Goal: Task Accomplishment & Management: Manage account settings

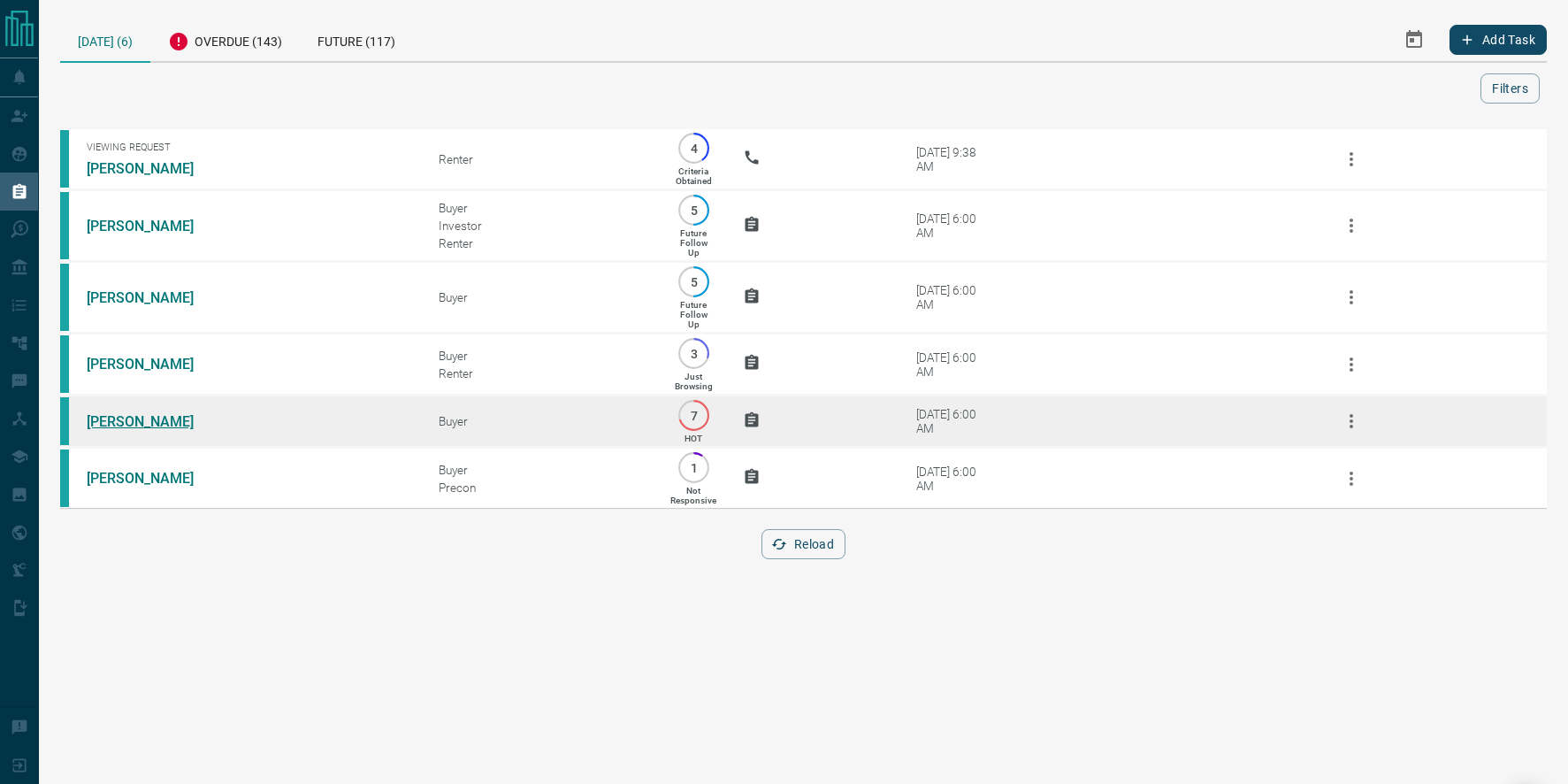
click at [151, 423] on link "[PERSON_NAME]" at bounding box center [152, 421] width 132 height 17
click at [137, 417] on link "[PERSON_NAME]" at bounding box center [152, 421] width 132 height 17
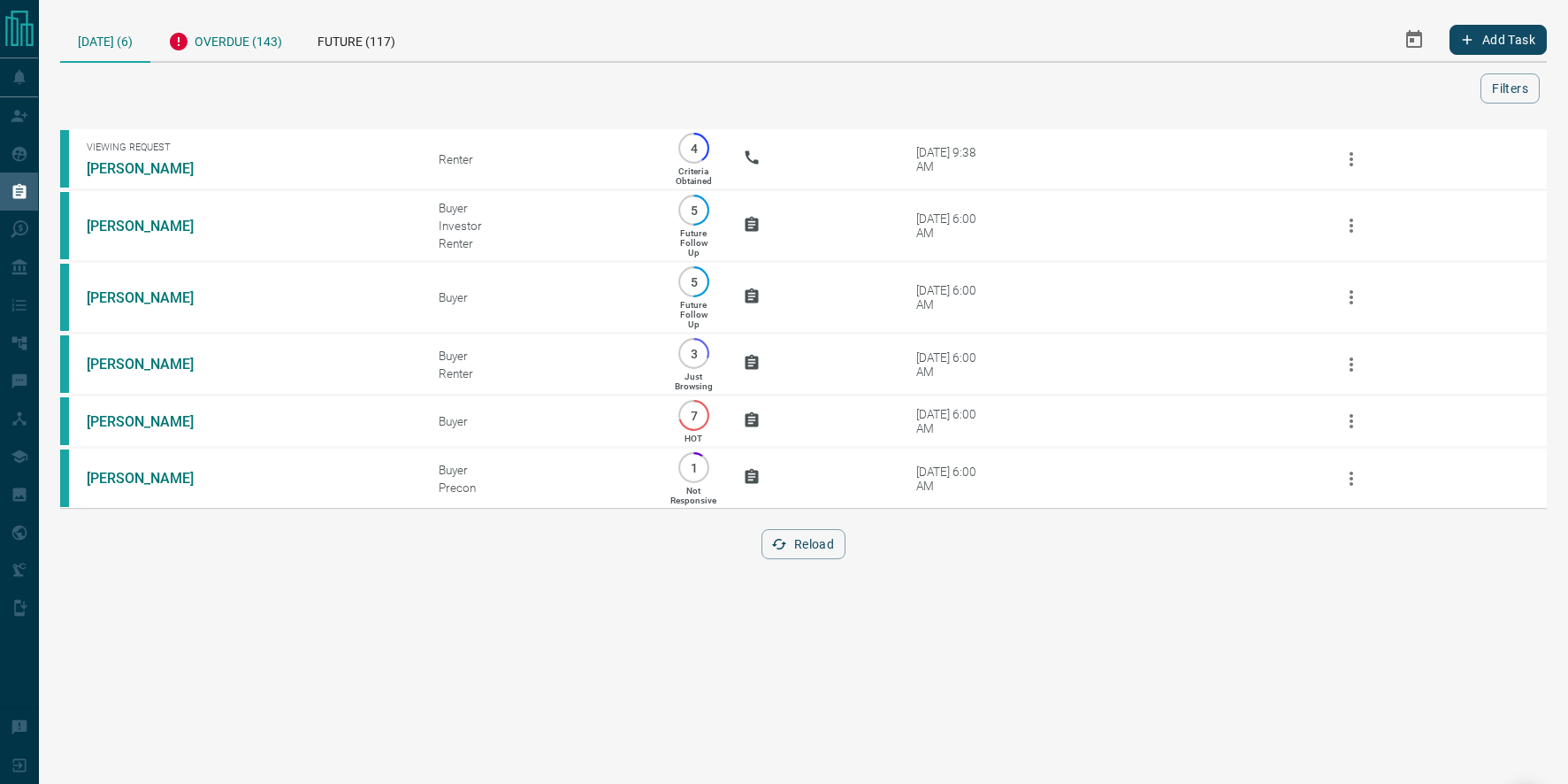
click at [264, 38] on div "Overdue (143)" at bounding box center [224, 39] width 150 height 43
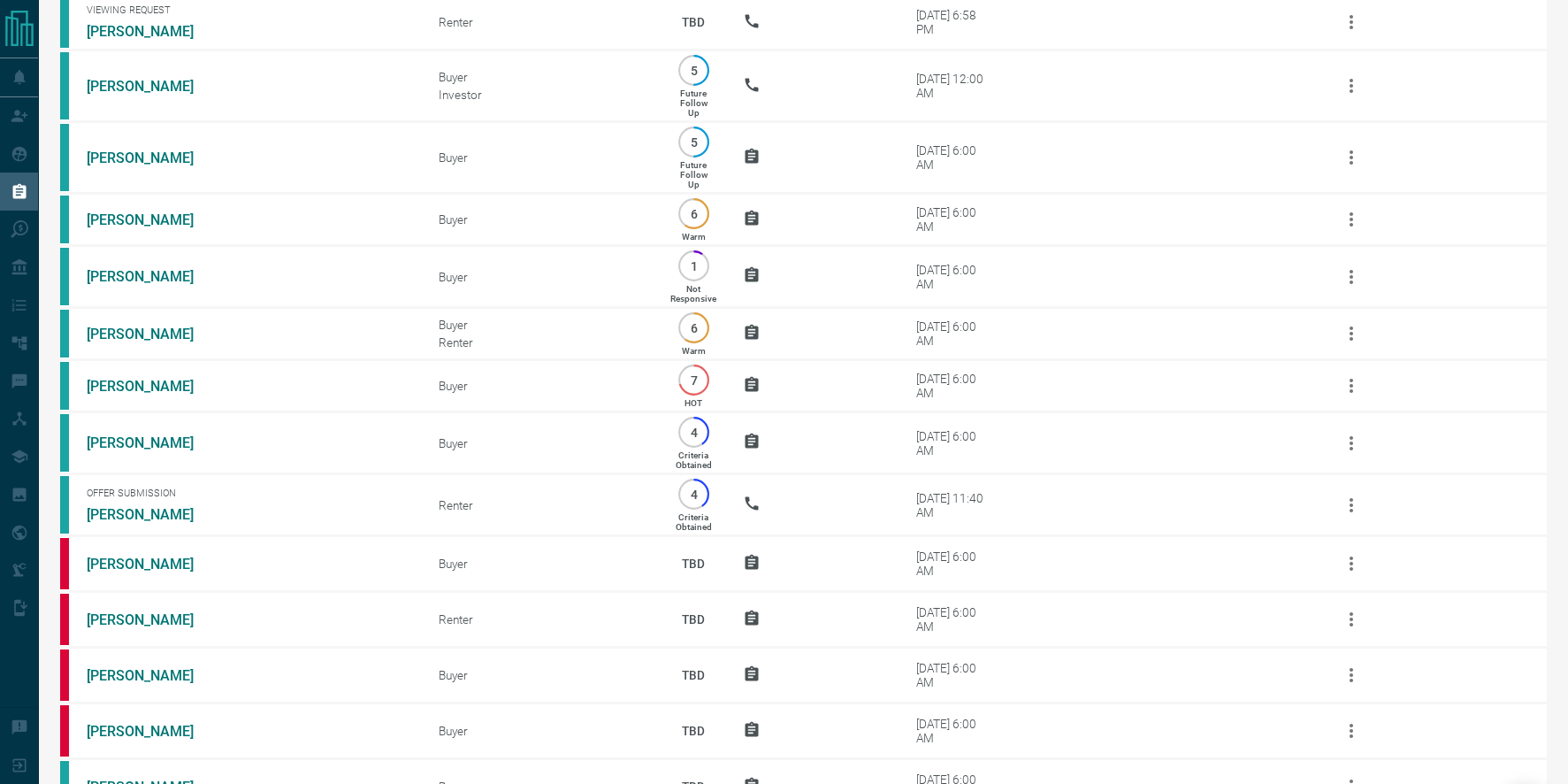
scroll to position [860, 0]
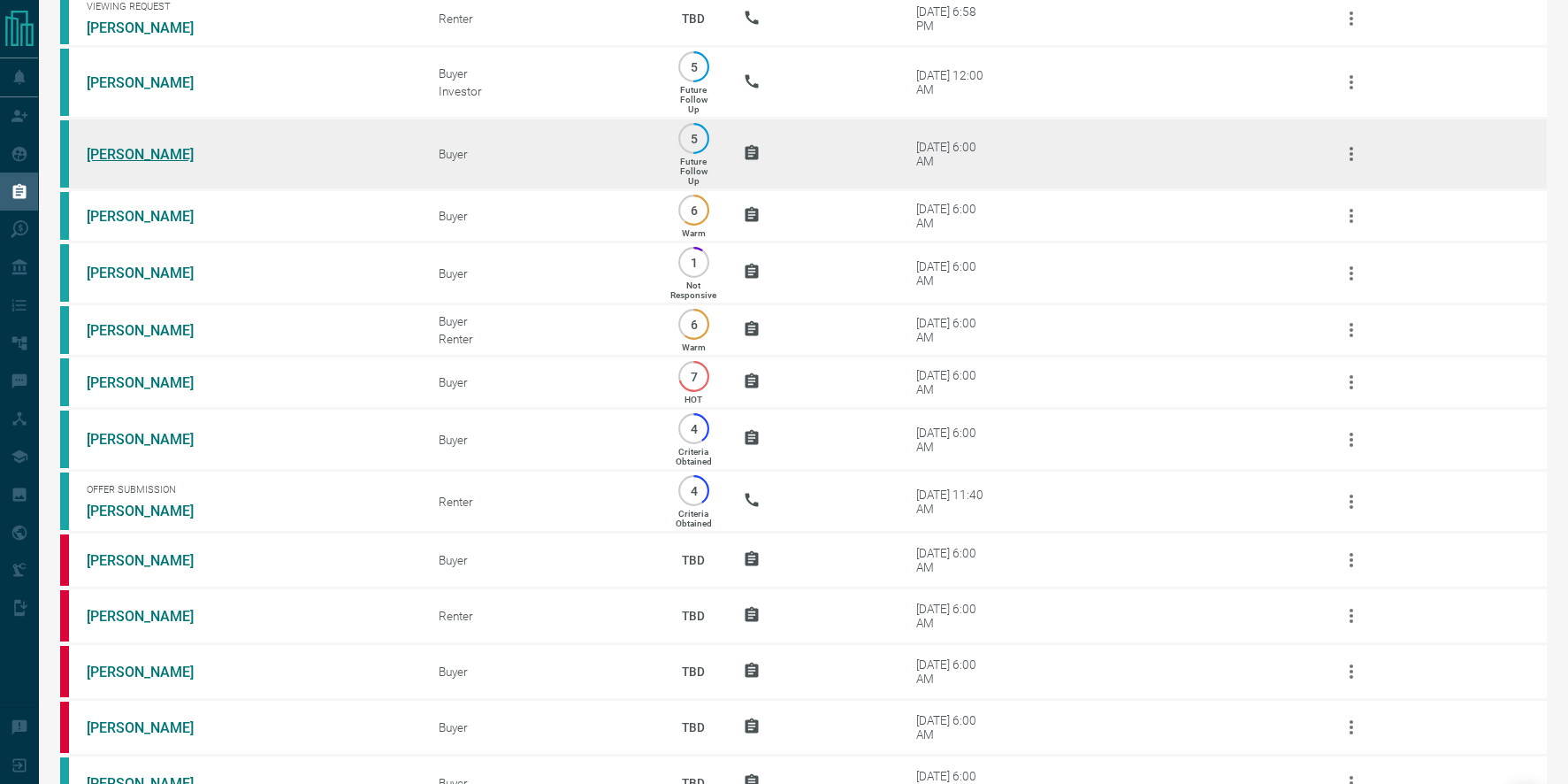
click at [156, 159] on link "[PERSON_NAME]" at bounding box center [152, 154] width 132 height 17
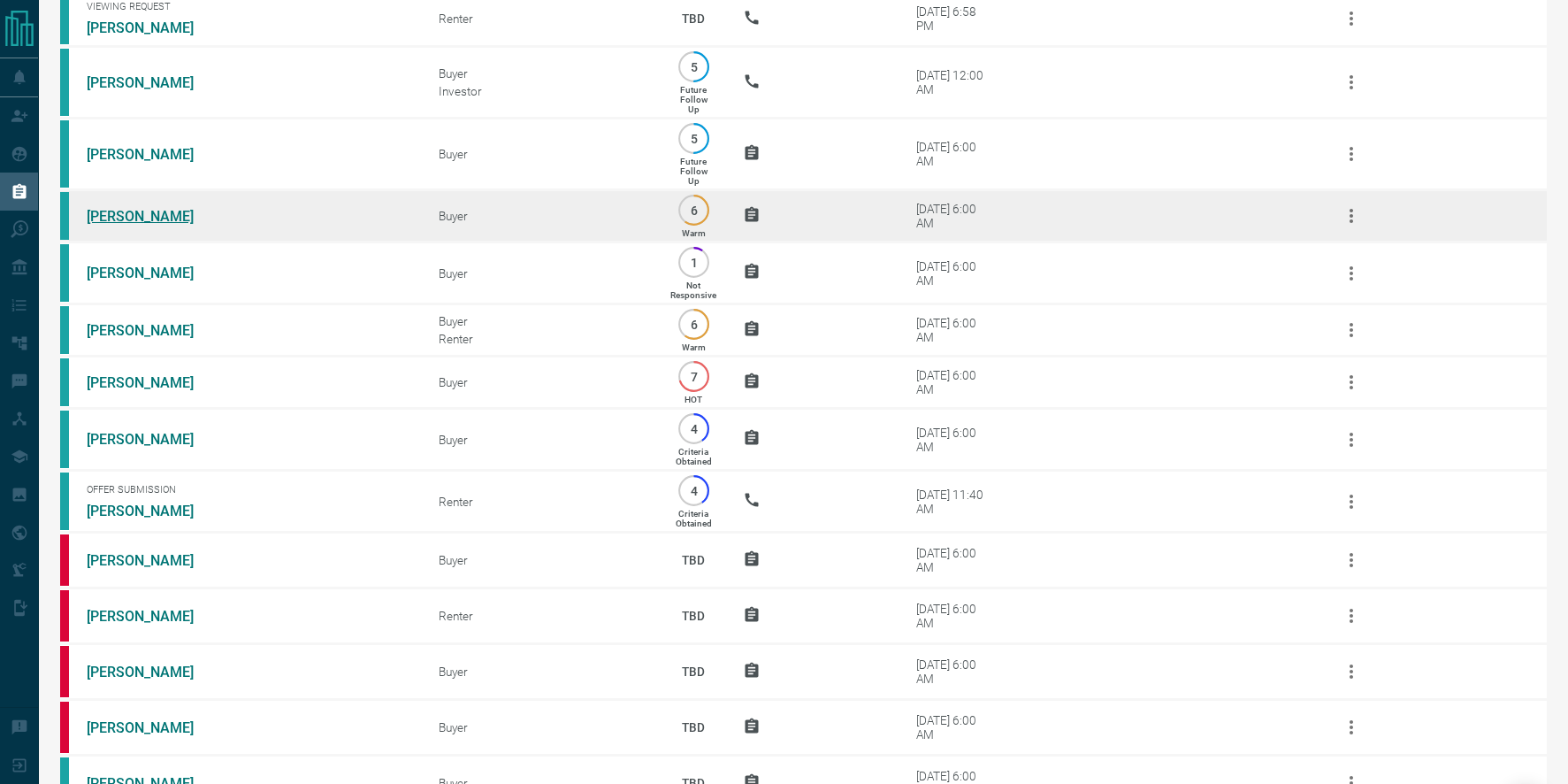
click at [159, 214] on link "[PERSON_NAME]" at bounding box center [152, 216] width 132 height 17
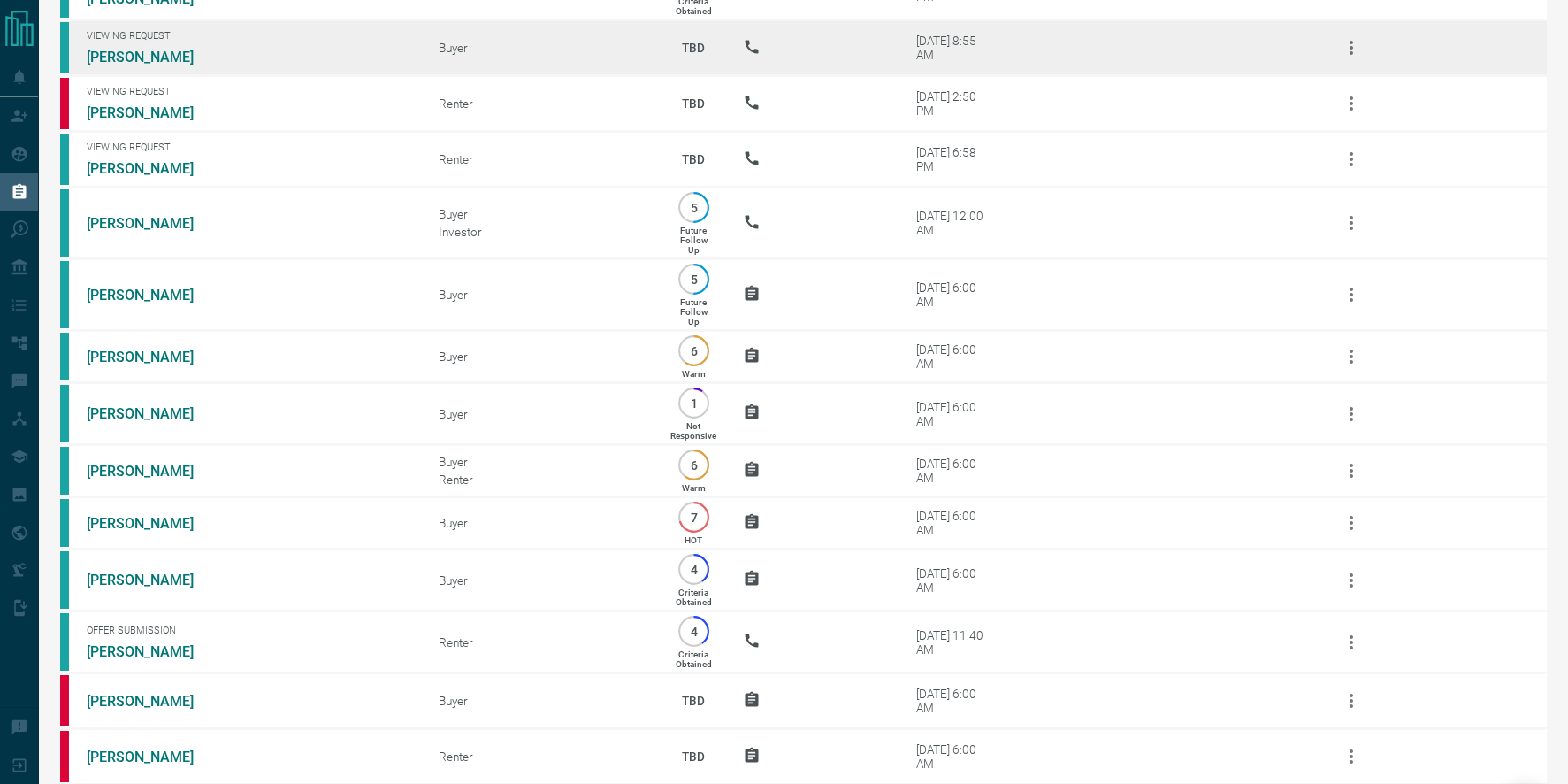
scroll to position [723, 0]
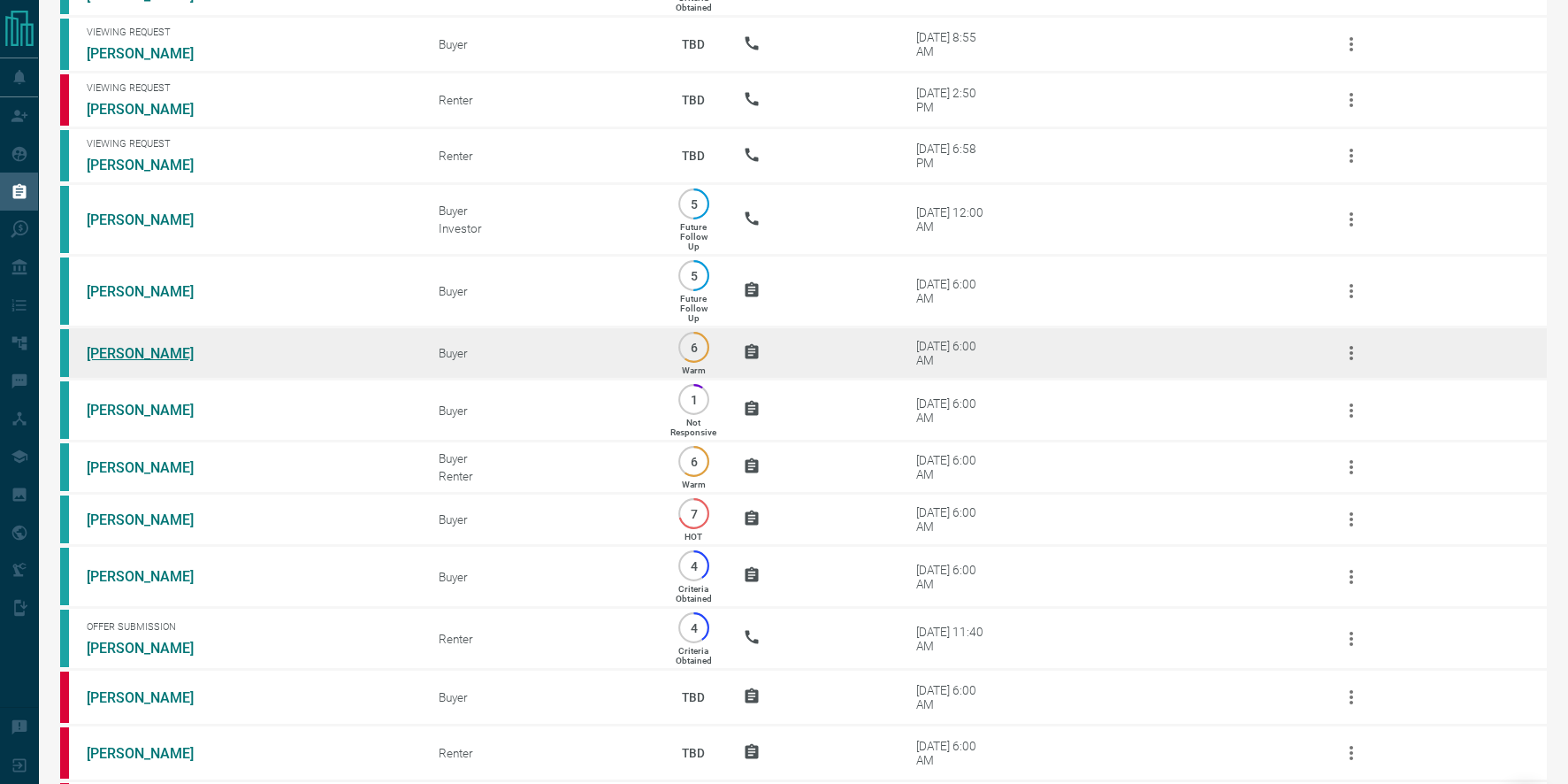
click at [130, 355] on link "[PERSON_NAME]" at bounding box center [152, 353] width 132 height 17
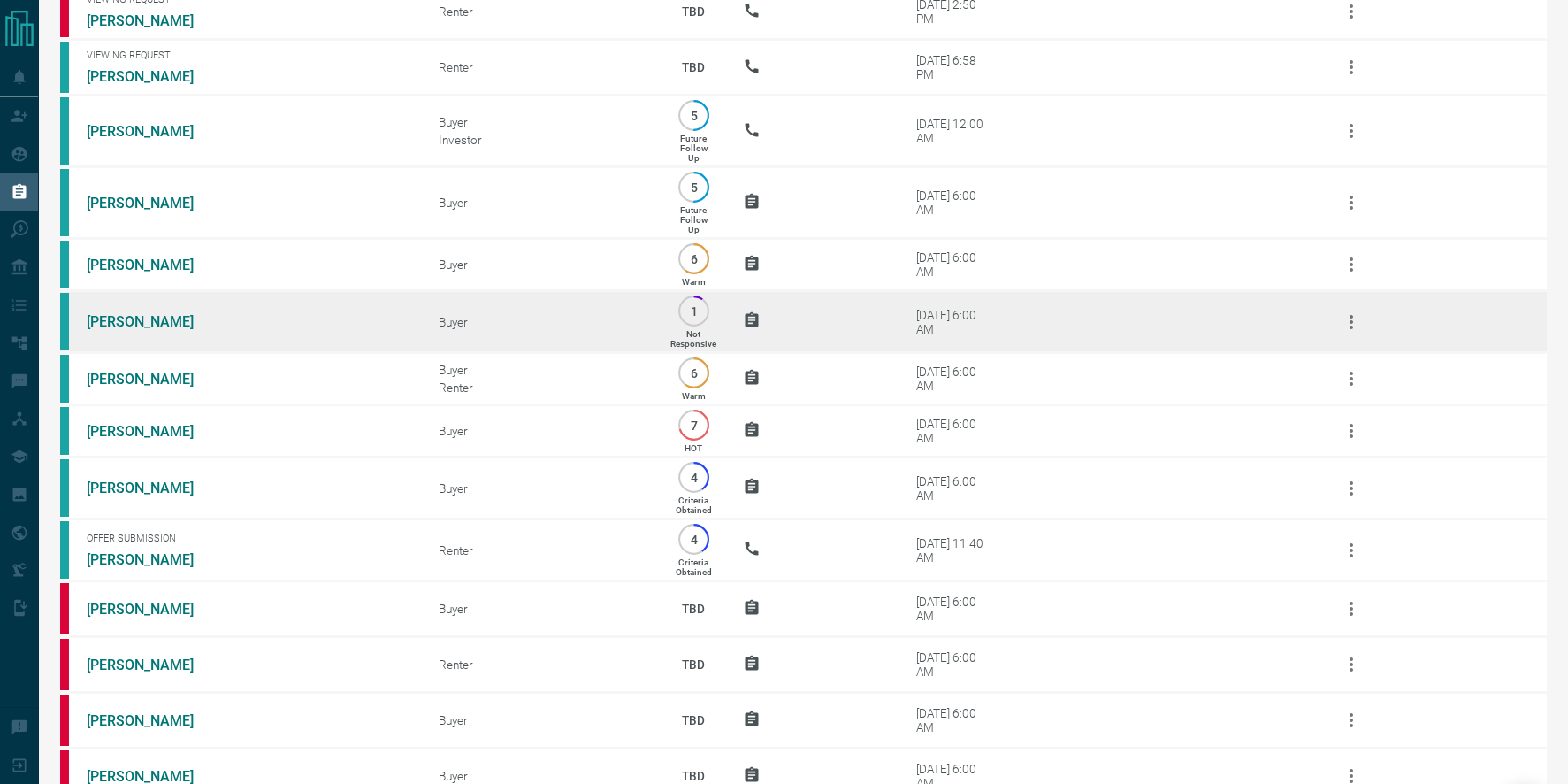
scroll to position [808, 0]
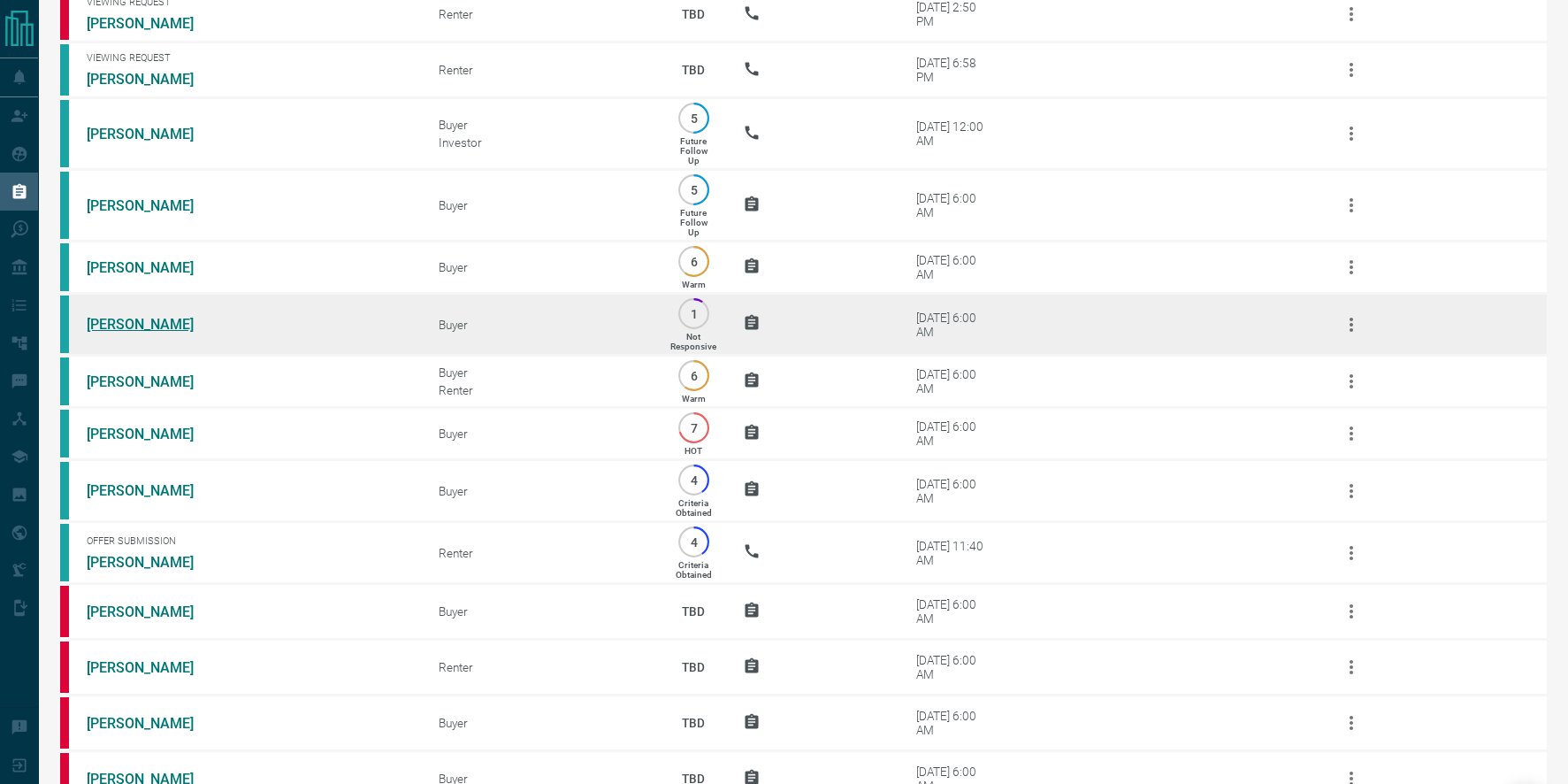
click at [142, 324] on link "[PERSON_NAME]" at bounding box center [152, 323] width 132 height 17
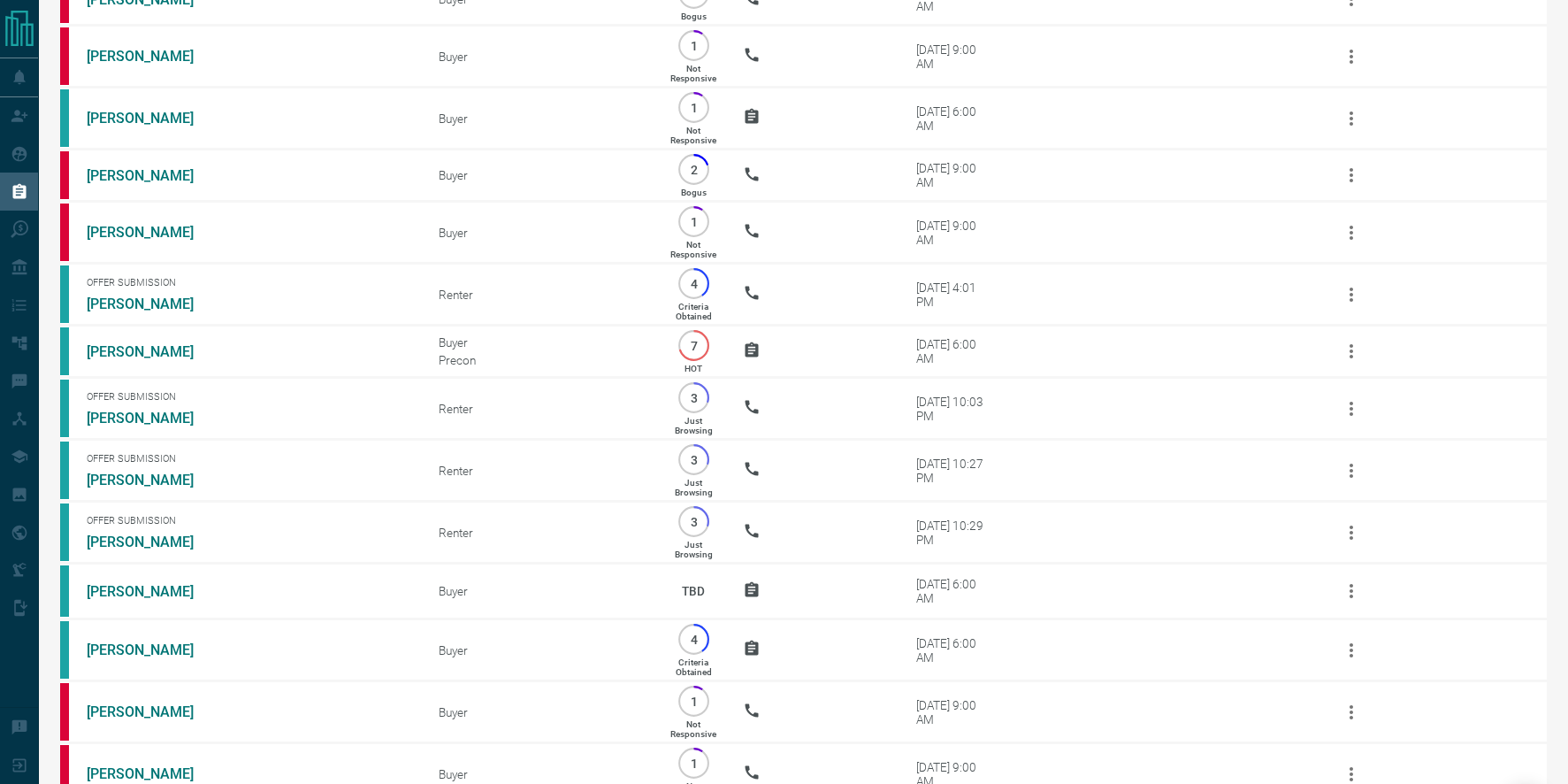
scroll to position [2549, 0]
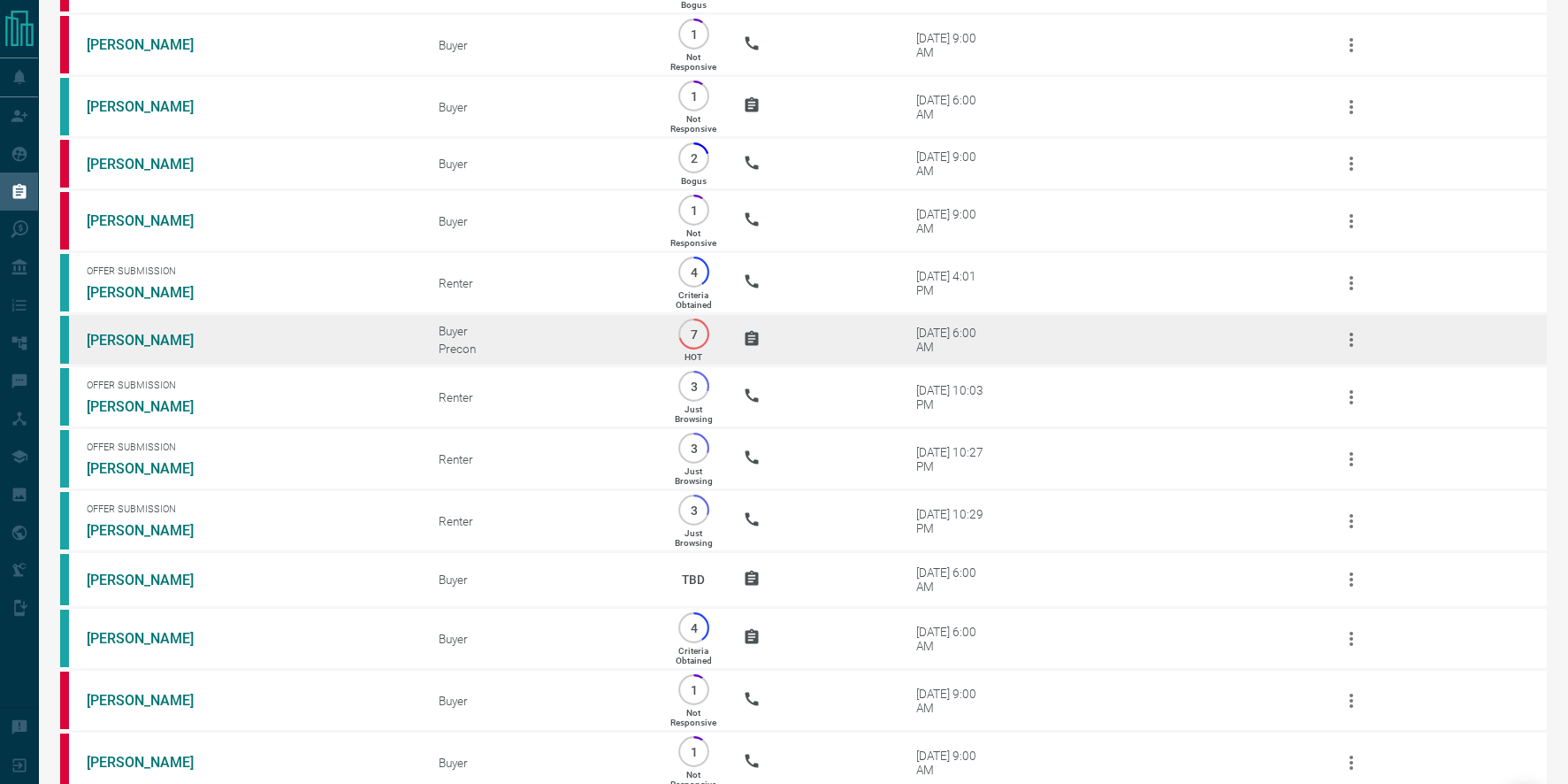
click at [123, 349] on td "[PERSON_NAME]" at bounding box center [235, 340] width 352 height 52
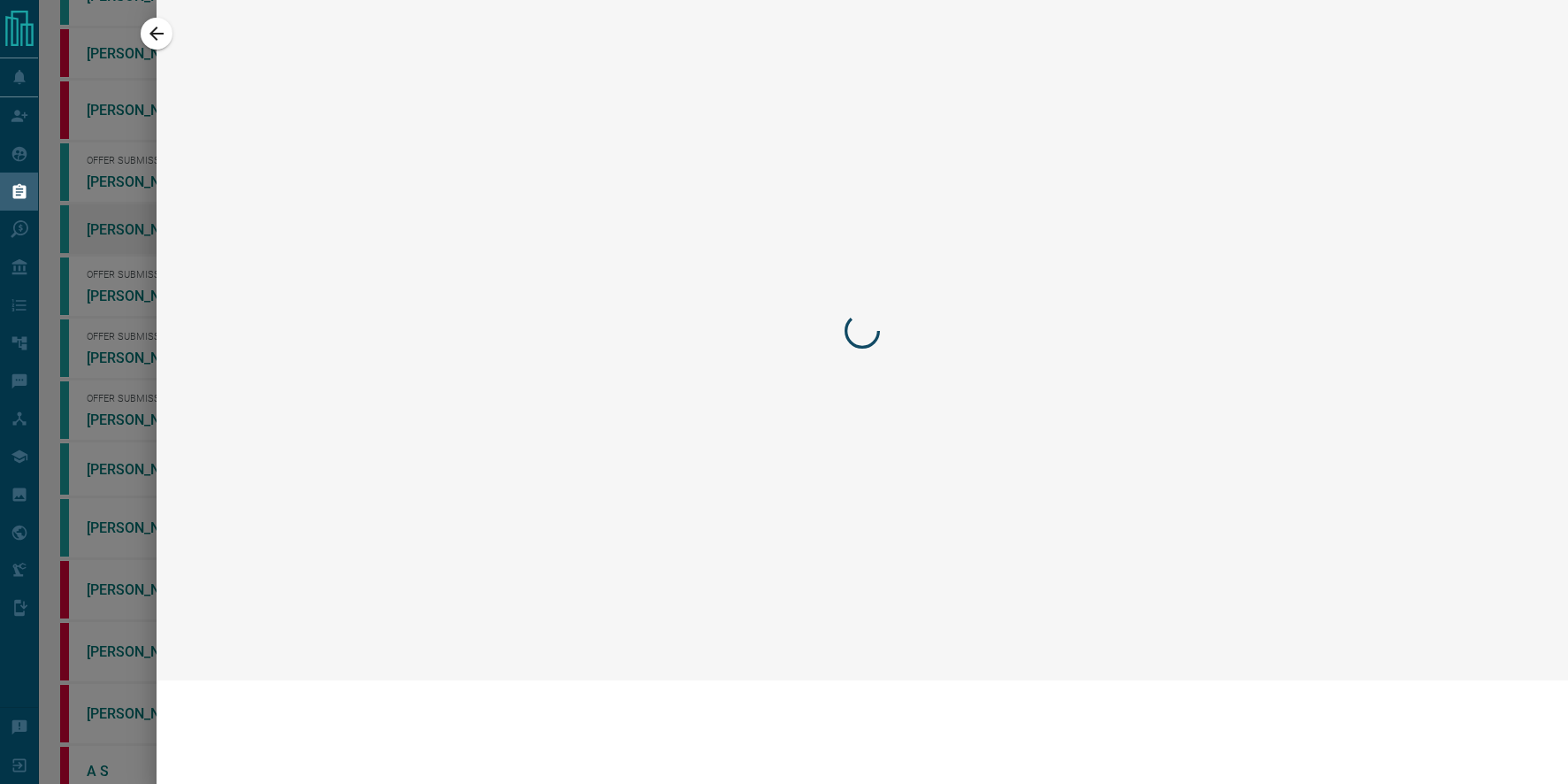
scroll to position [2438, 0]
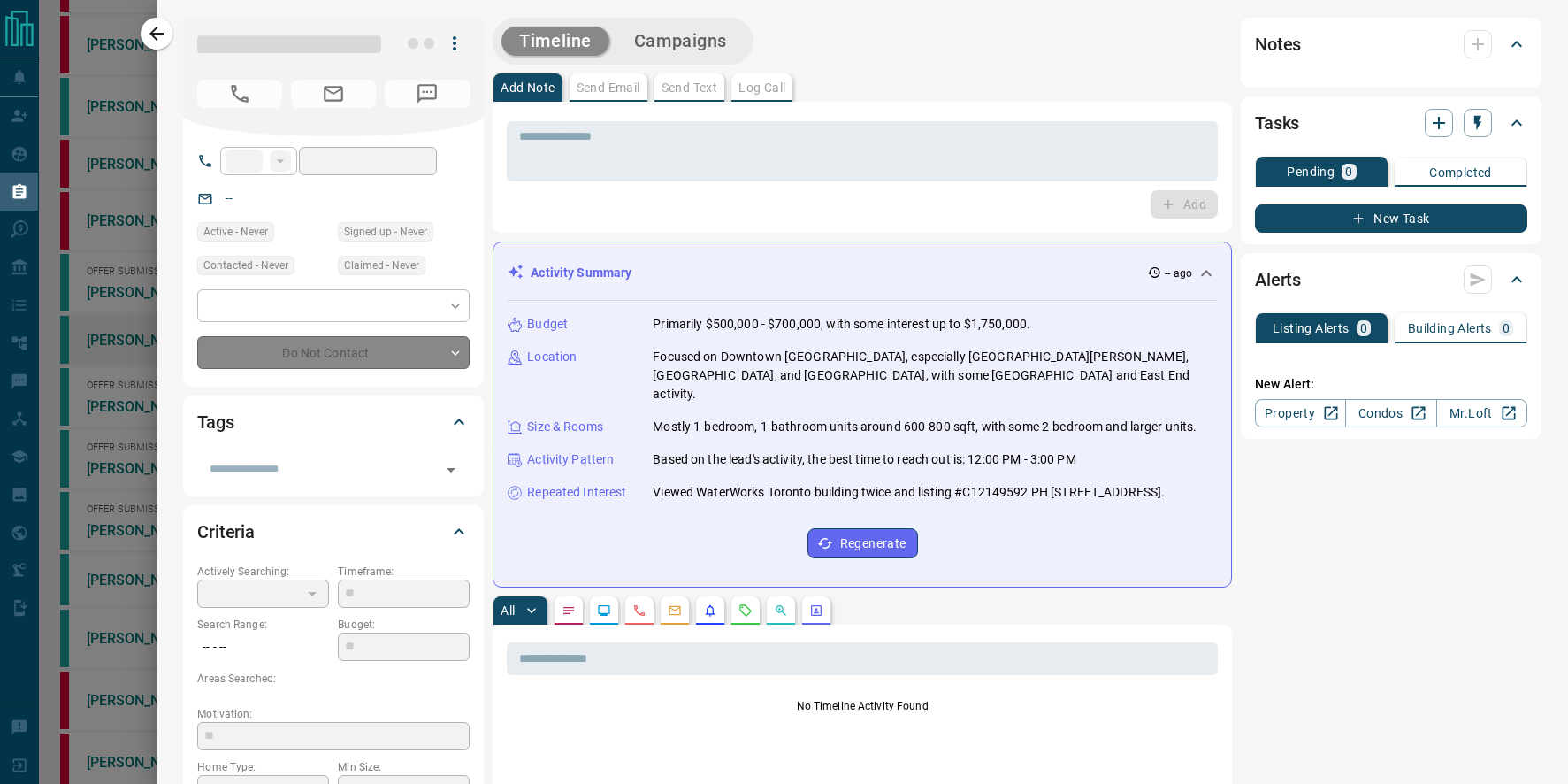
type input "**"
type input "**********"
type input "*"
type input "*********"
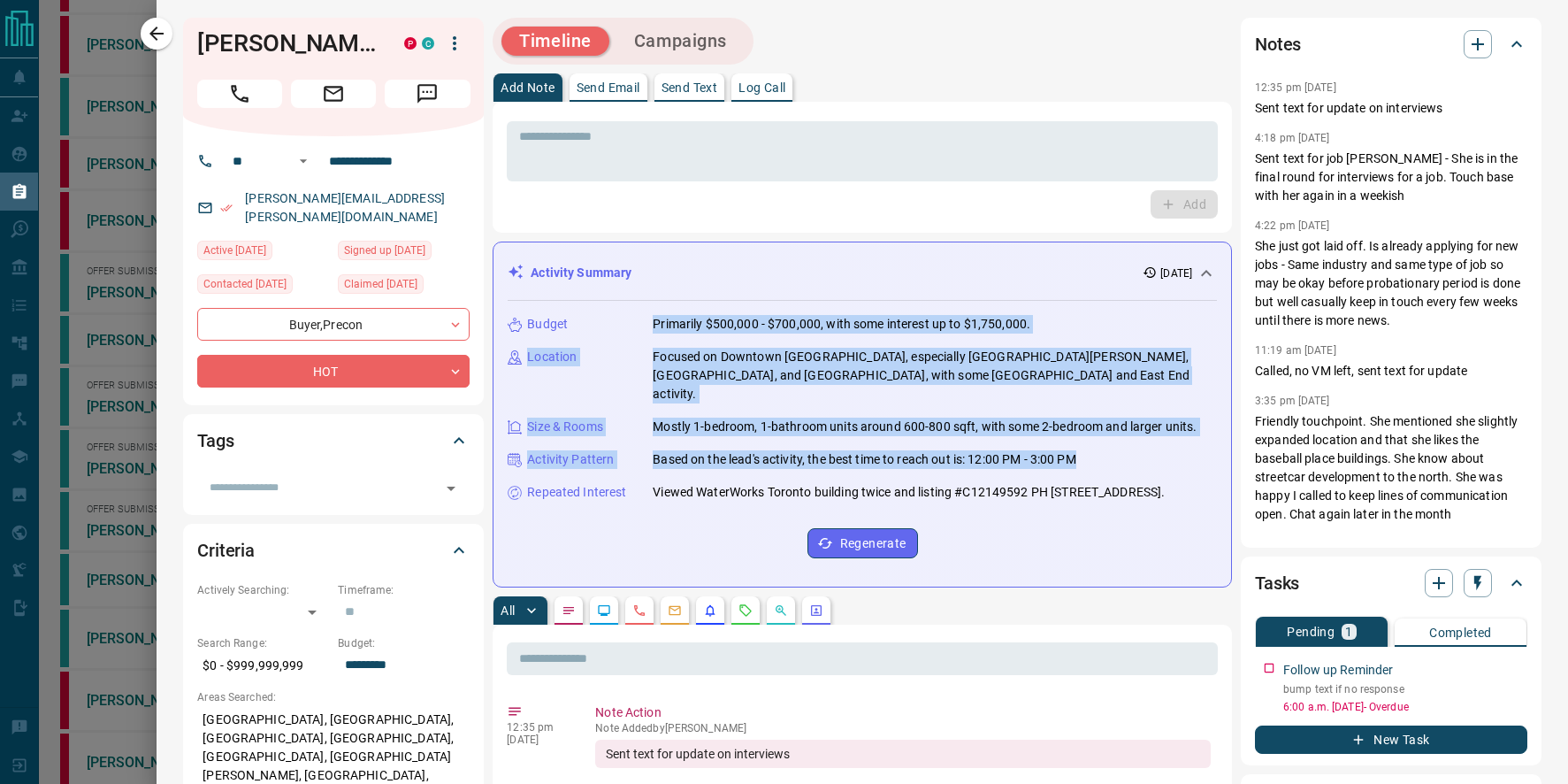
drag, startPoint x: 1013, startPoint y: 305, endPoint x: 1251, endPoint y: 687, distance: 450.1
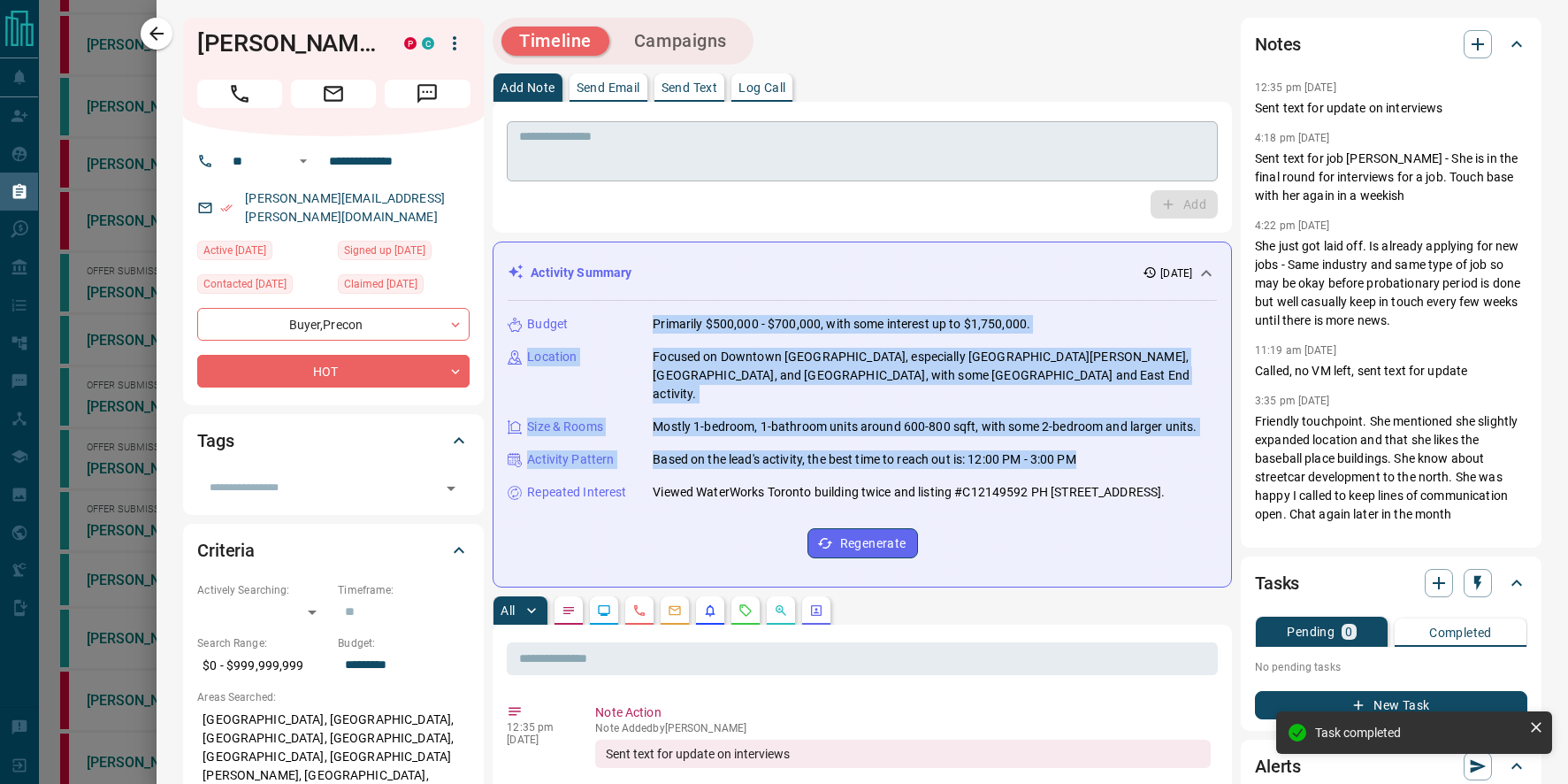
click at [906, 155] on textarea at bounding box center [862, 152] width 687 height 45
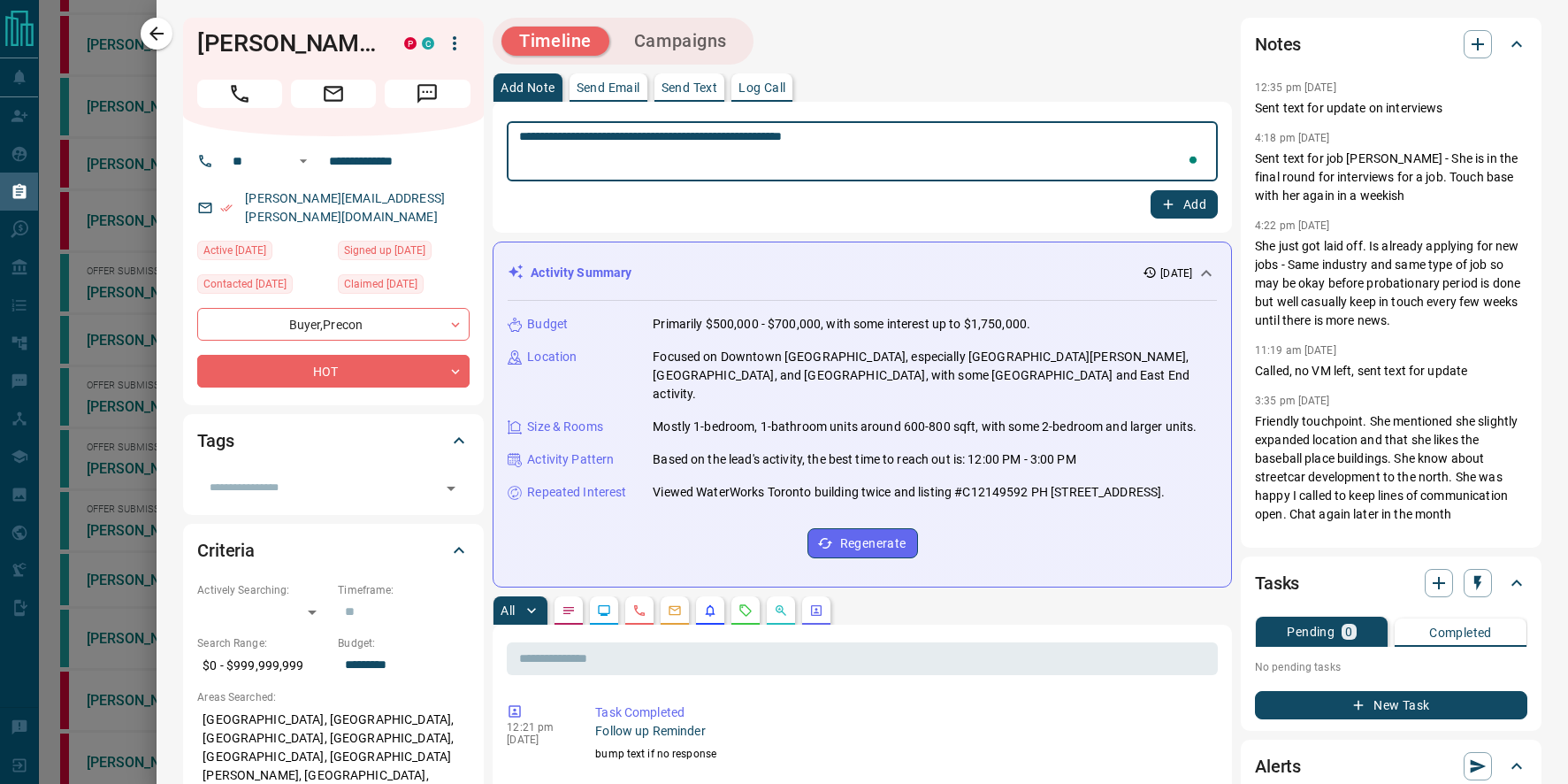
type textarea "**********"
click at [1148, 211] on div "Add" at bounding box center [862, 204] width 711 height 28
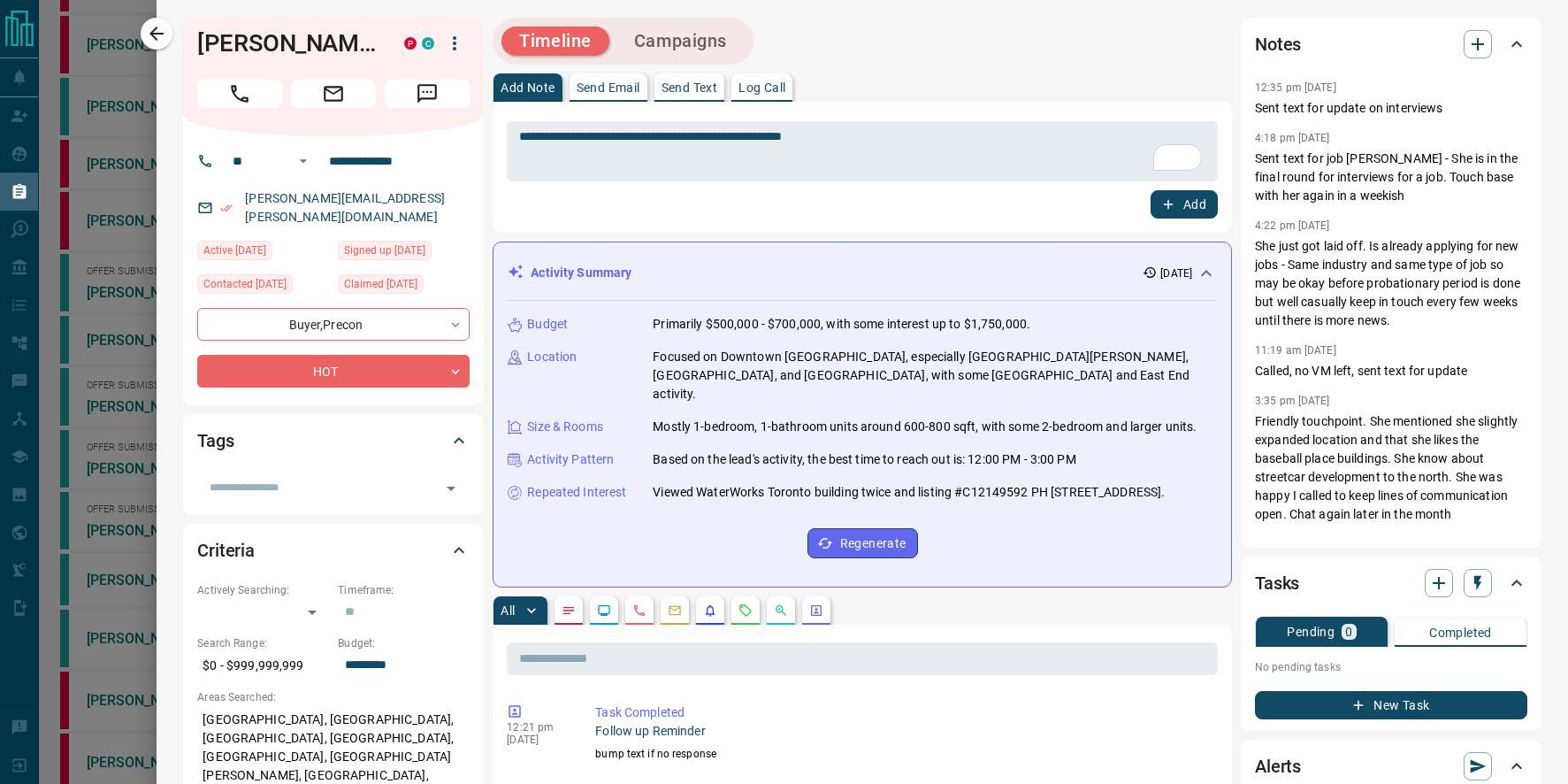
click at [1174, 210] on icon "button" at bounding box center [1168, 204] width 16 height 16
click at [1360, 722] on div "Tasks Pending 0 Completed No pending tasks New Task" at bounding box center [1391, 644] width 301 height 174
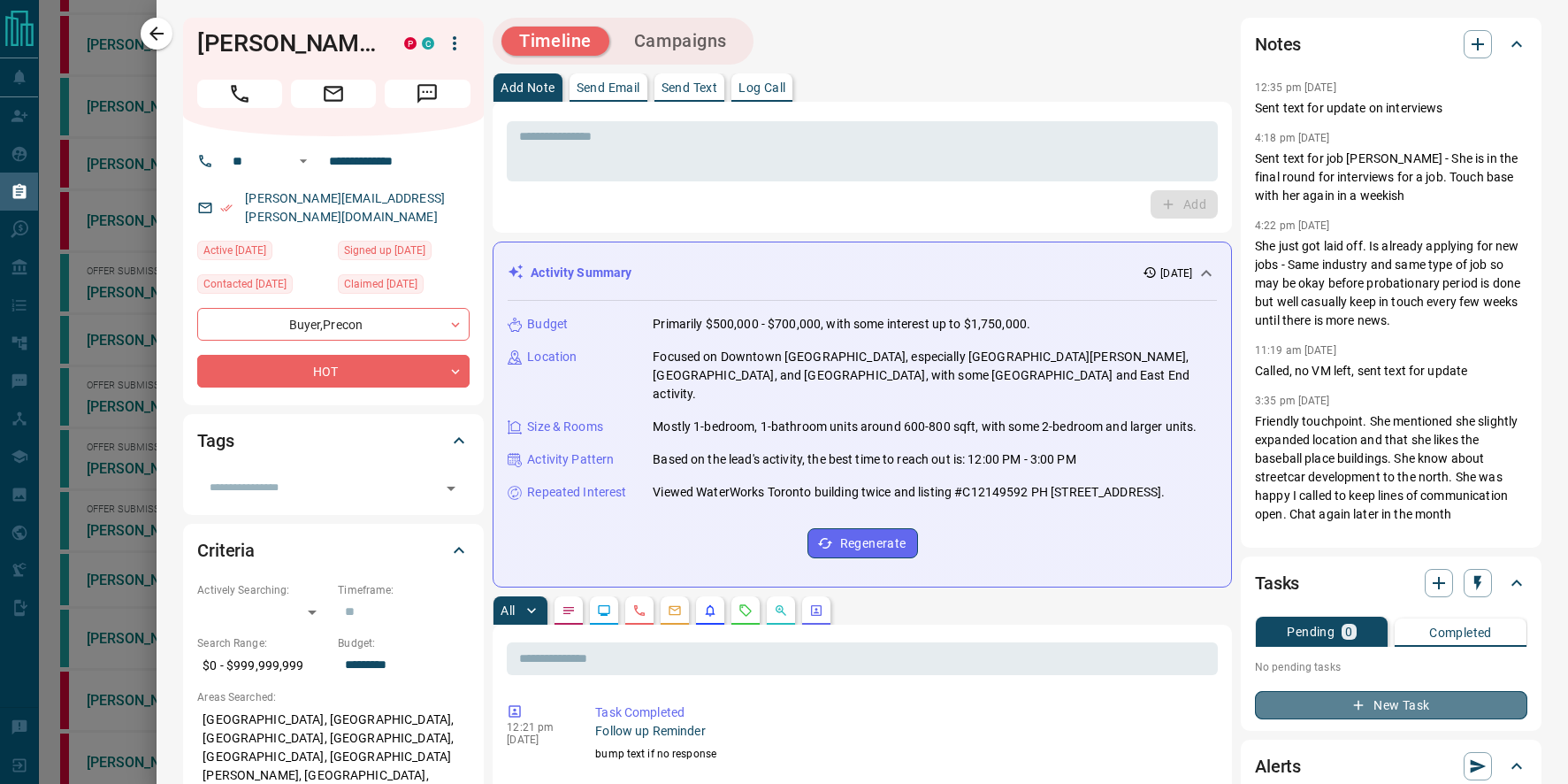
click at [1351, 710] on icon "button" at bounding box center [1358, 705] width 16 height 16
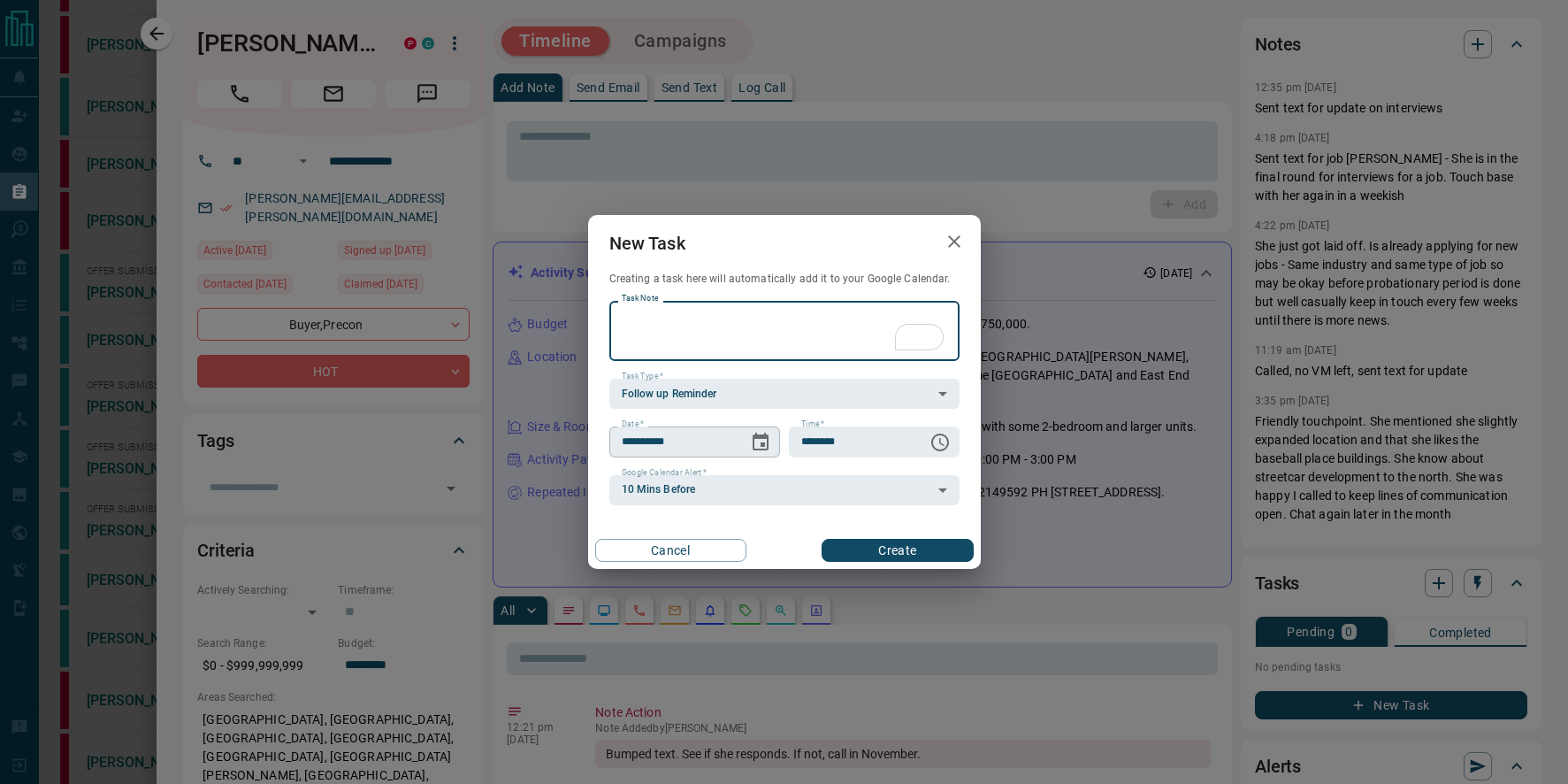
click at [755, 448] on icon "Choose date, selected date is Oct 15, 2025" at bounding box center [761, 443] width 22 height 22
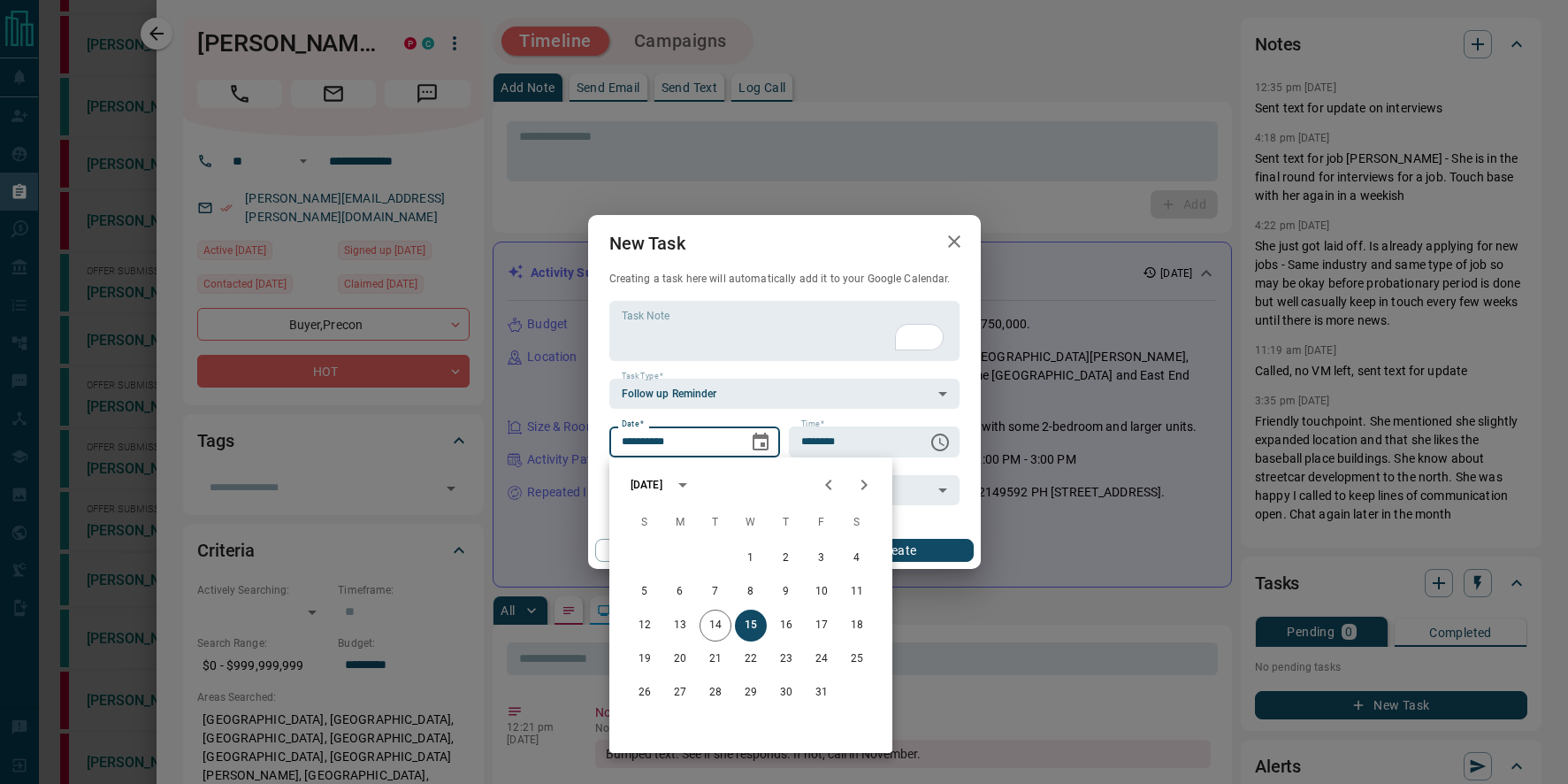
click at [864, 491] on icon "Next month" at bounding box center [864, 485] width 22 height 22
click at [811, 483] on button "Previous month" at bounding box center [829, 485] width 35 height 35
click at [761, 590] on button "5" at bounding box center [750, 592] width 32 height 32
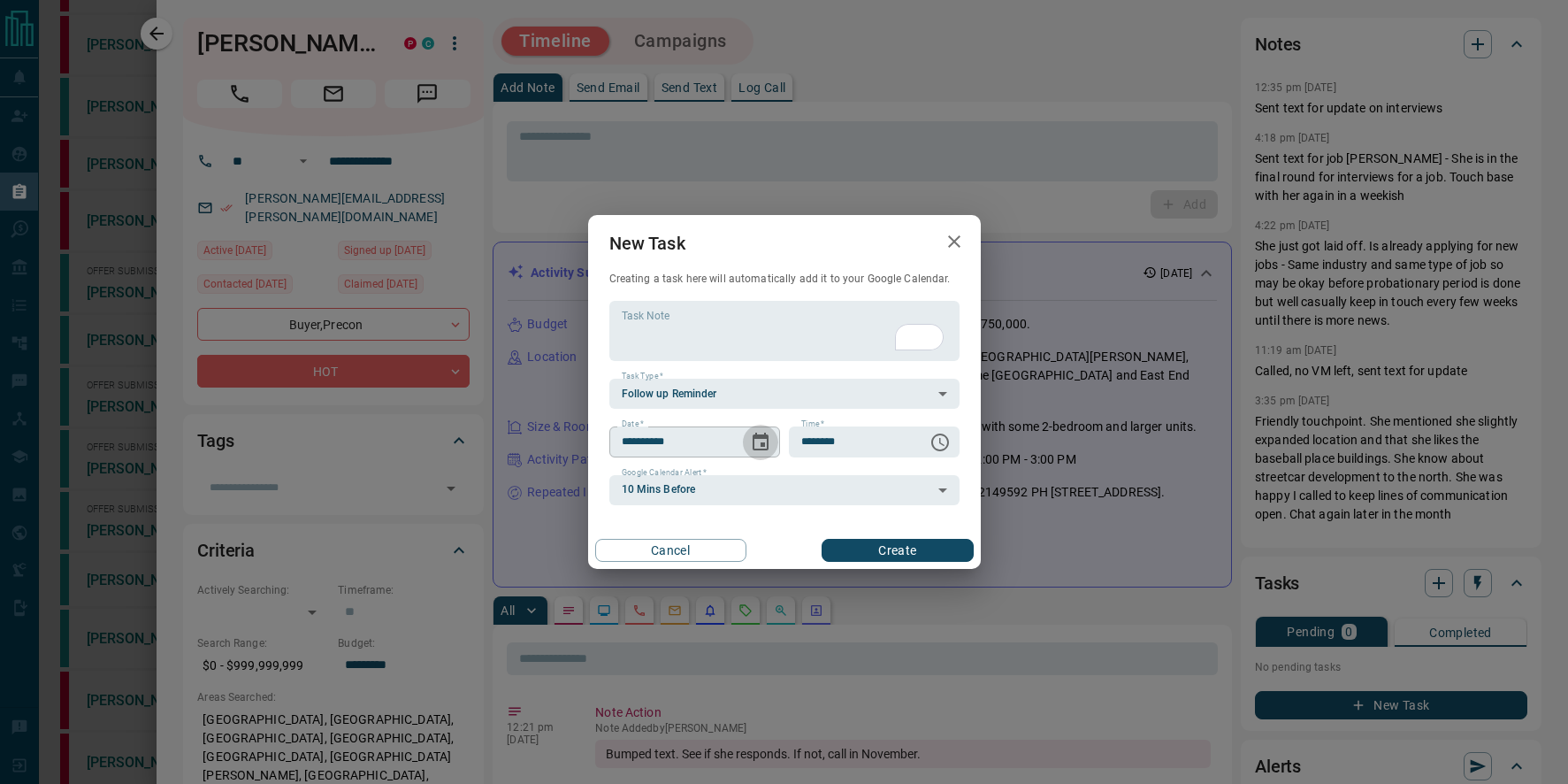
click at [746, 440] on button "Choose date, selected date is Nov 5, 2025" at bounding box center [760, 442] width 35 height 35
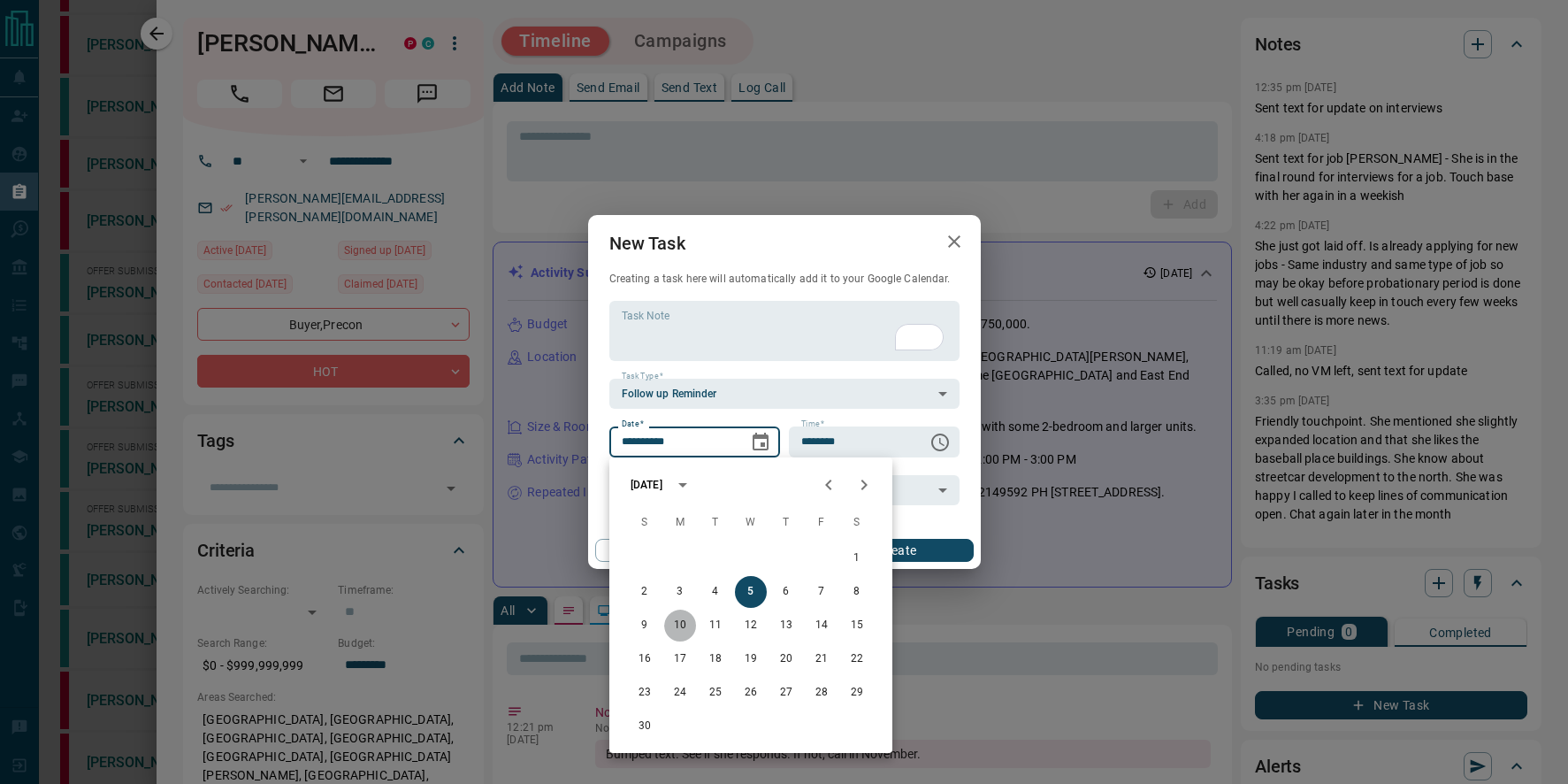
click at [691, 629] on button "10" at bounding box center [680, 625] width 32 height 32
type input "**********"
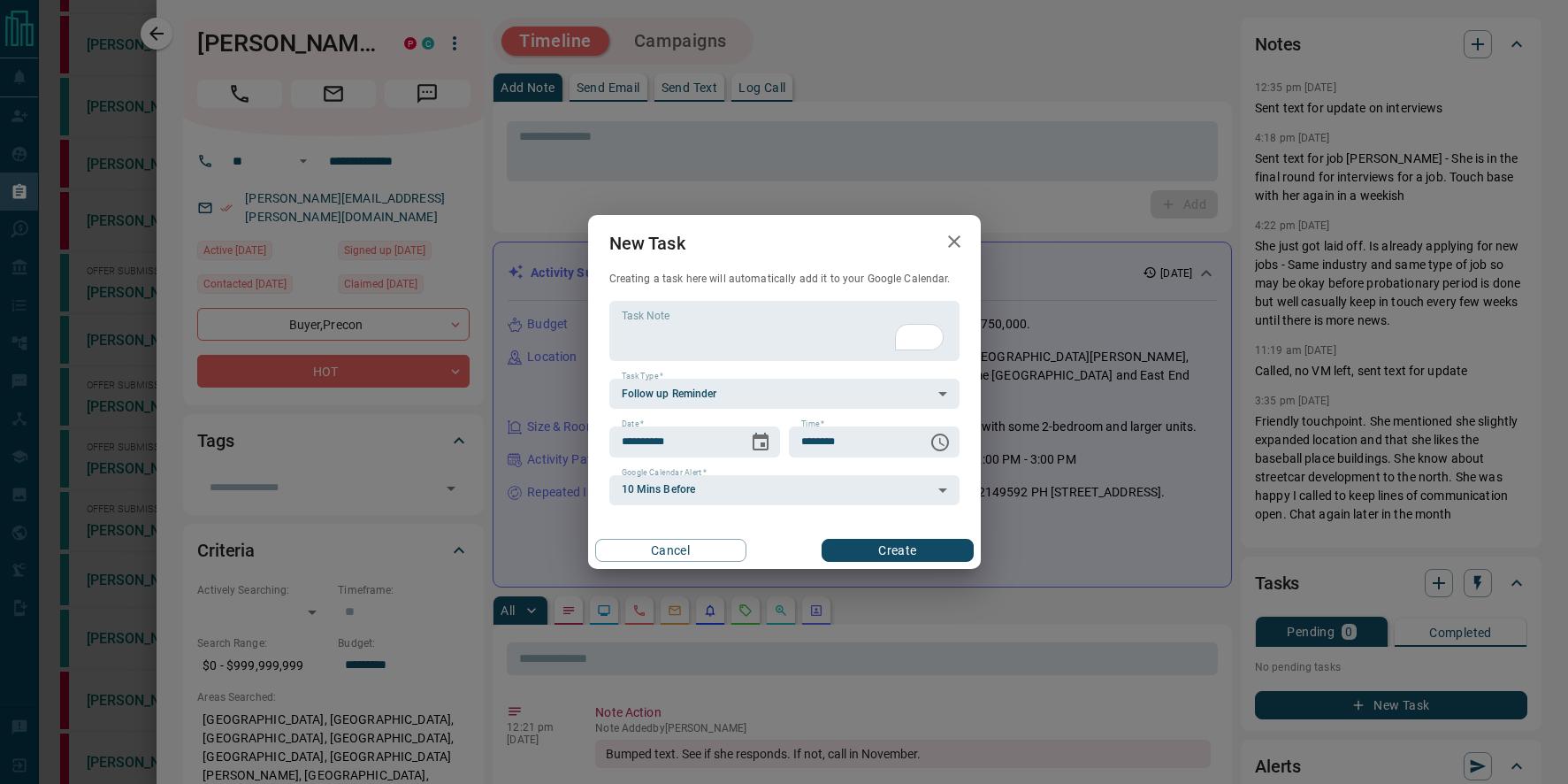
click at [887, 553] on button "Create" at bounding box center [897, 550] width 151 height 23
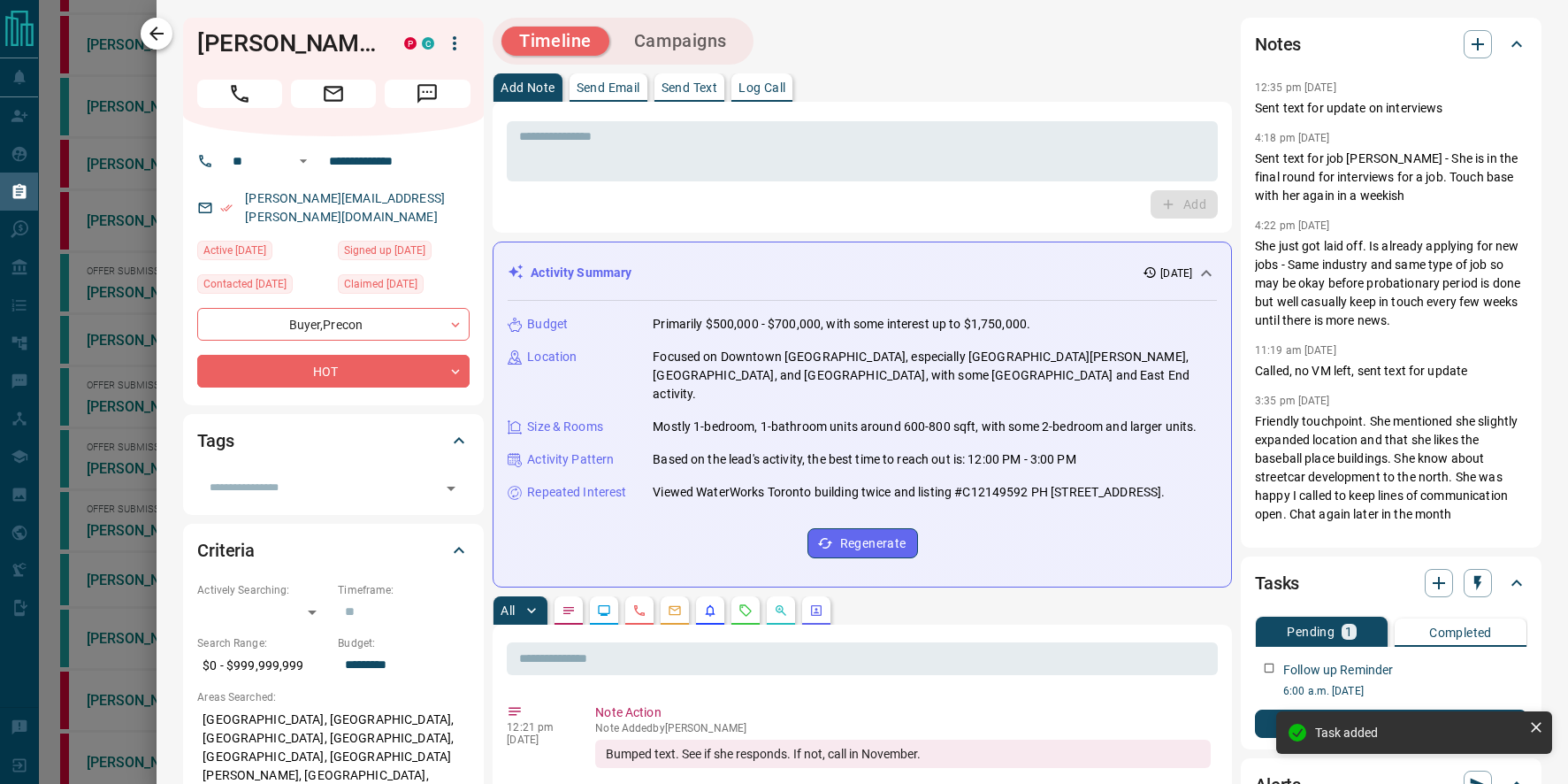
click at [150, 39] on icon "button" at bounding box center [157, 33] width 22 height 22
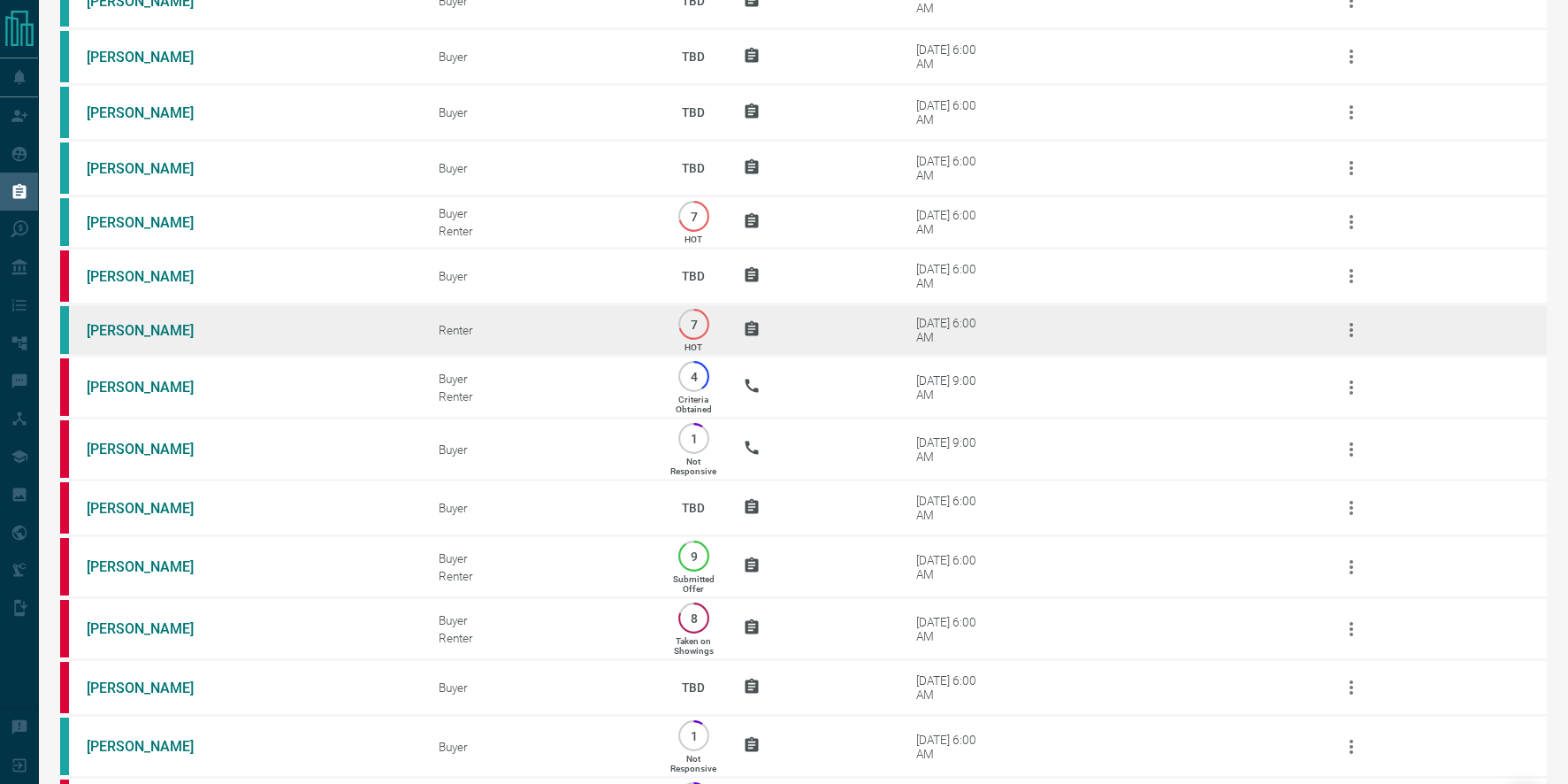
scroll to position [3784, 0]
